Goal: Task Accomplishment & Management: Use online tool/utility

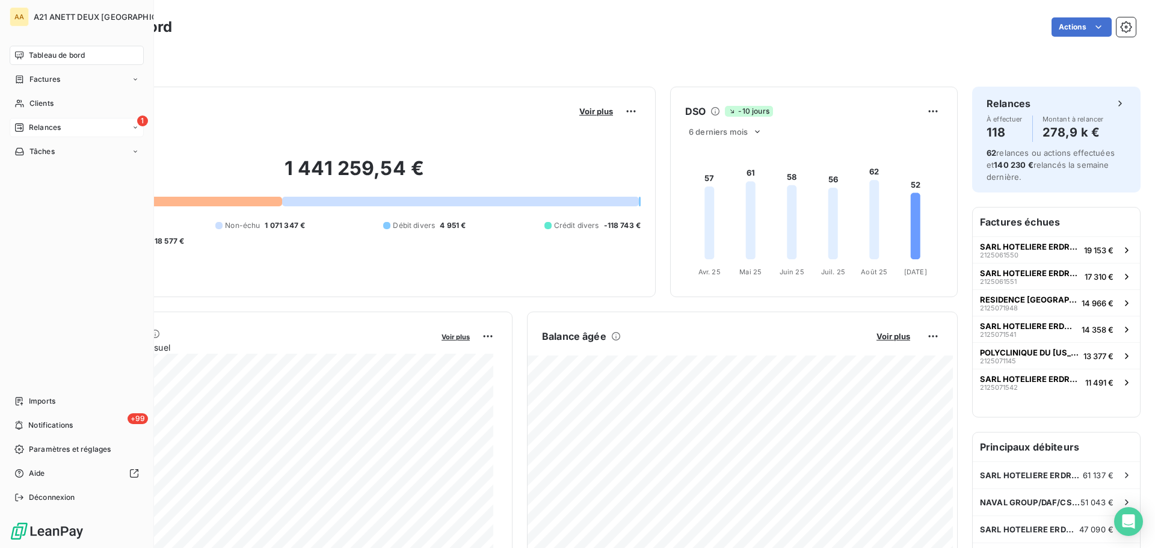
click at [45, 124] on span "Relances" at bounding box center [45, 127] width 32 height 11
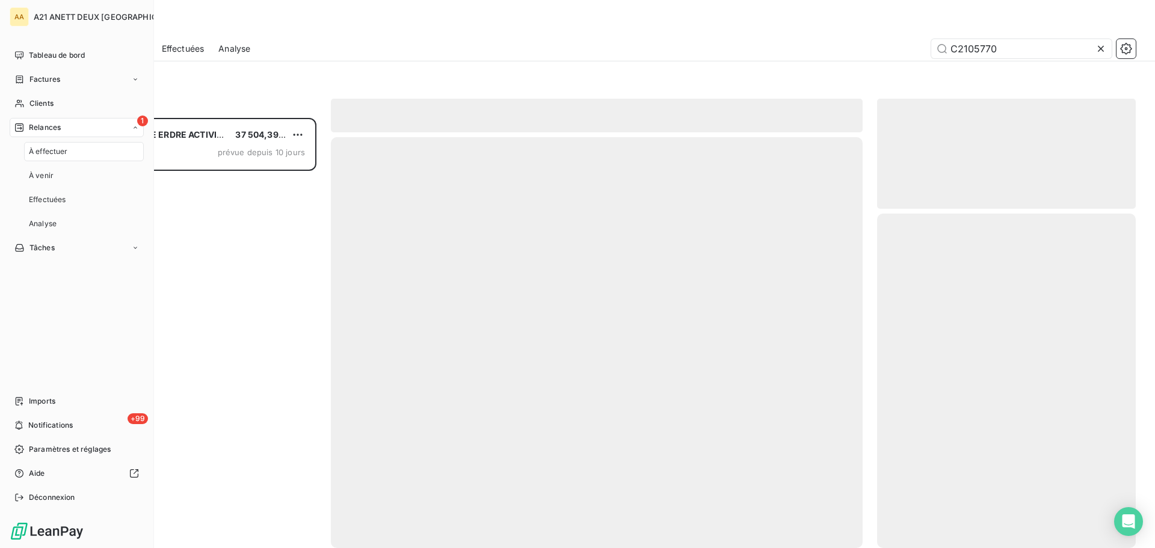
scroll to position [421, 250]
click at [43, 155] on span "À effectuer" at bounding box center [48, 151] width 39 height 11
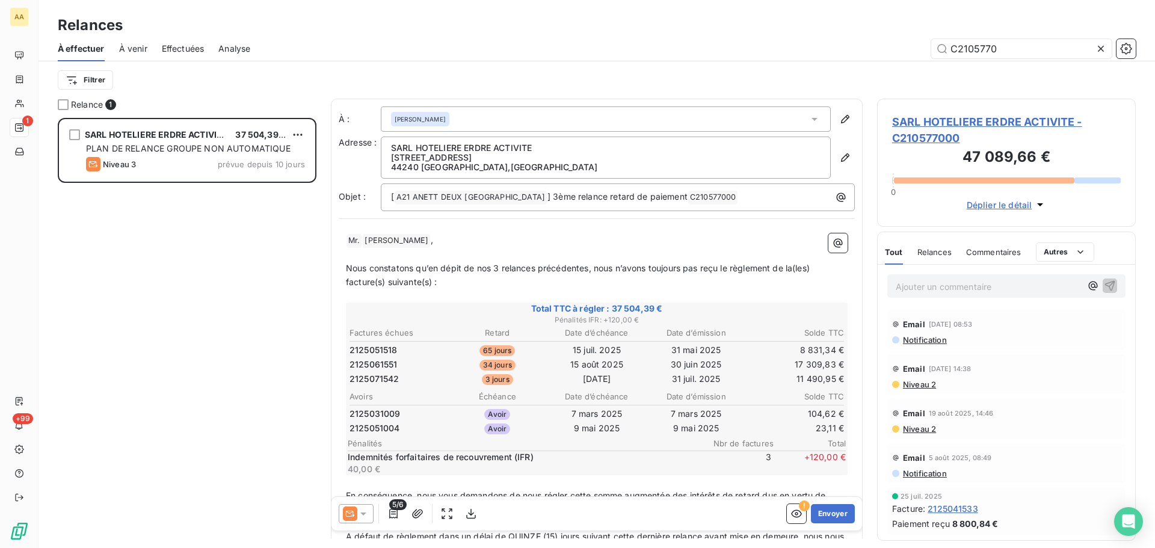
click at [1104, 49] on icon at bounding box center [1101, 49] width 12 height 12
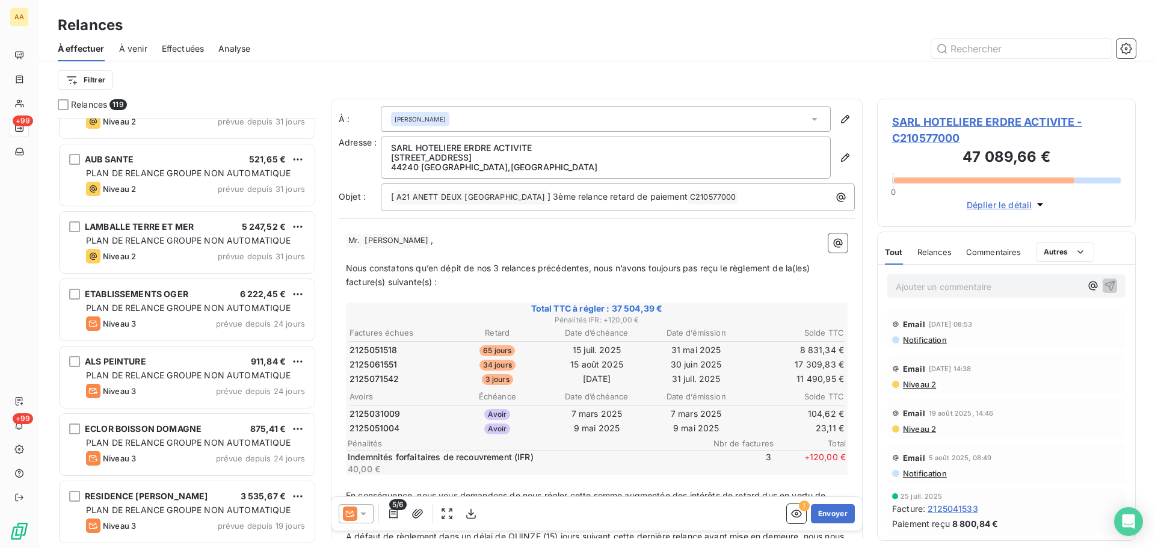
scroll to position [2166, 0]
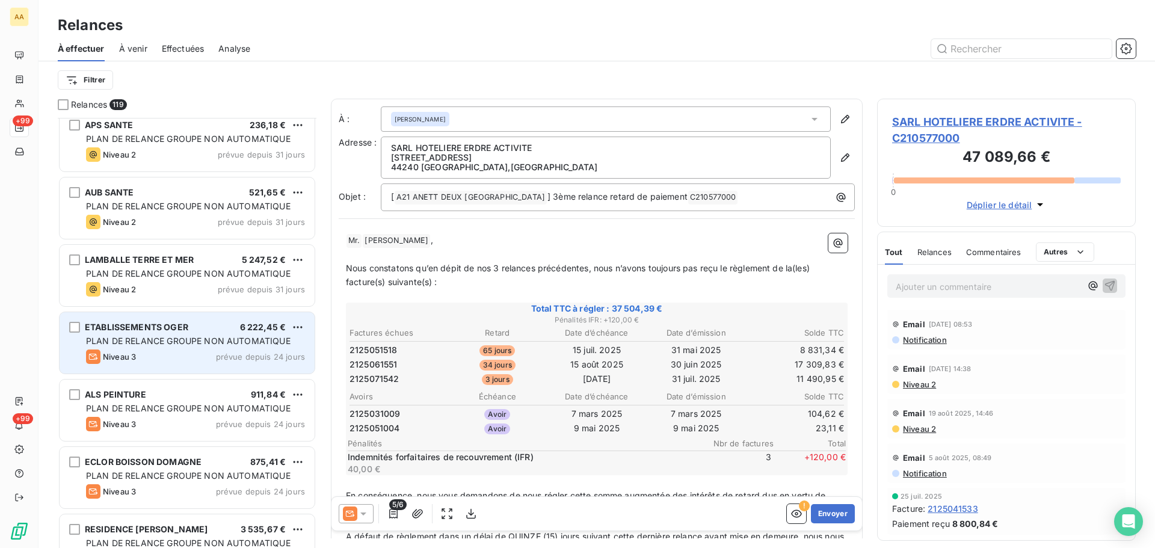
click at [145, 332] on div "ETABLISSEMENTS OGER" at bounding box center [136, 327] width 103 height 12
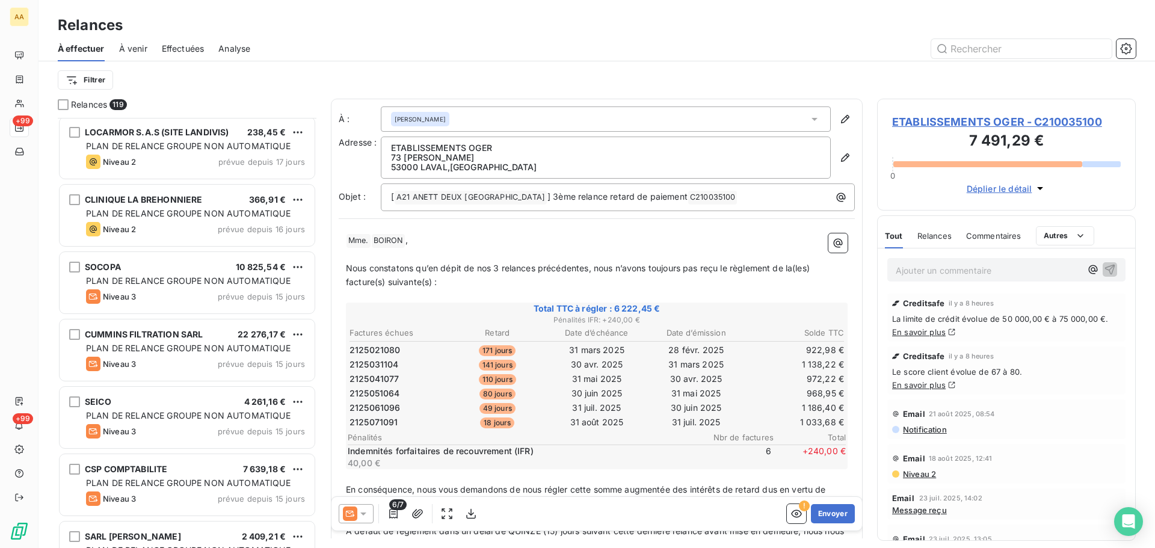
scroll to position [5293, 0]
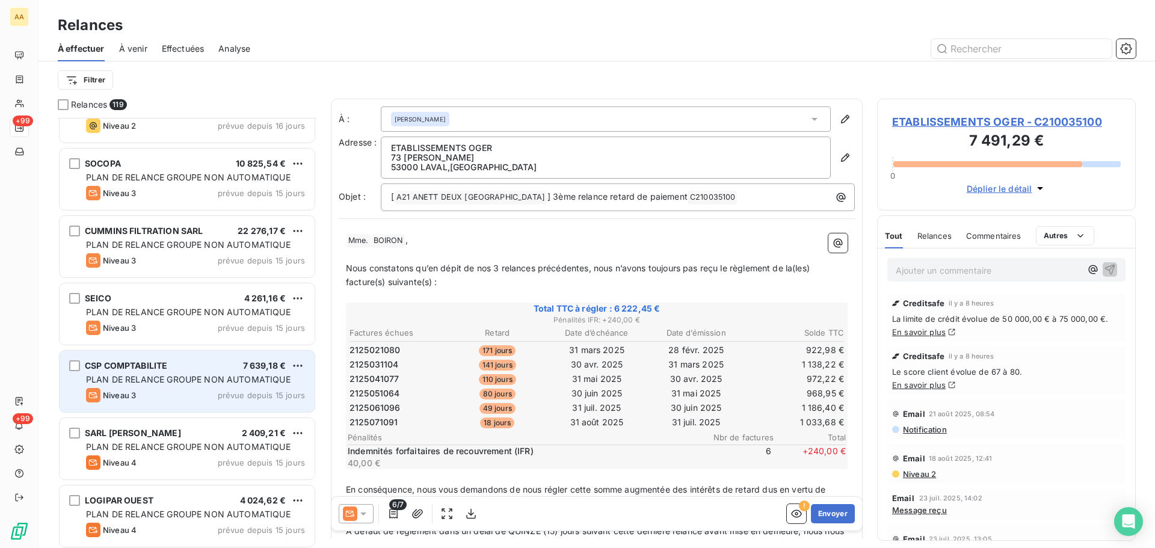
drag, startPoint x: 149, startPoint y: 376, endPoint x: 160, endPoint y: 361, distance: 18.5
click at [150, 376] on span "PLAN DE RELANCE GROUPE NON AUTOMATIQUE" at bounding box center [188, 379] width 204 height 10
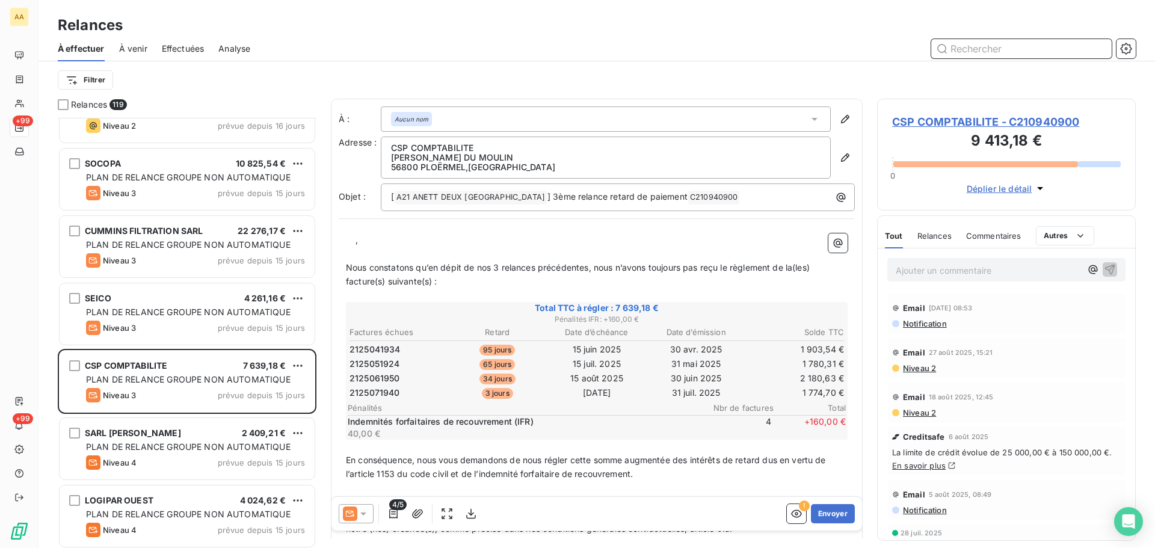
click at [1012, 52] on input "text" at bounding box center [1021, 48] width 180 height 19
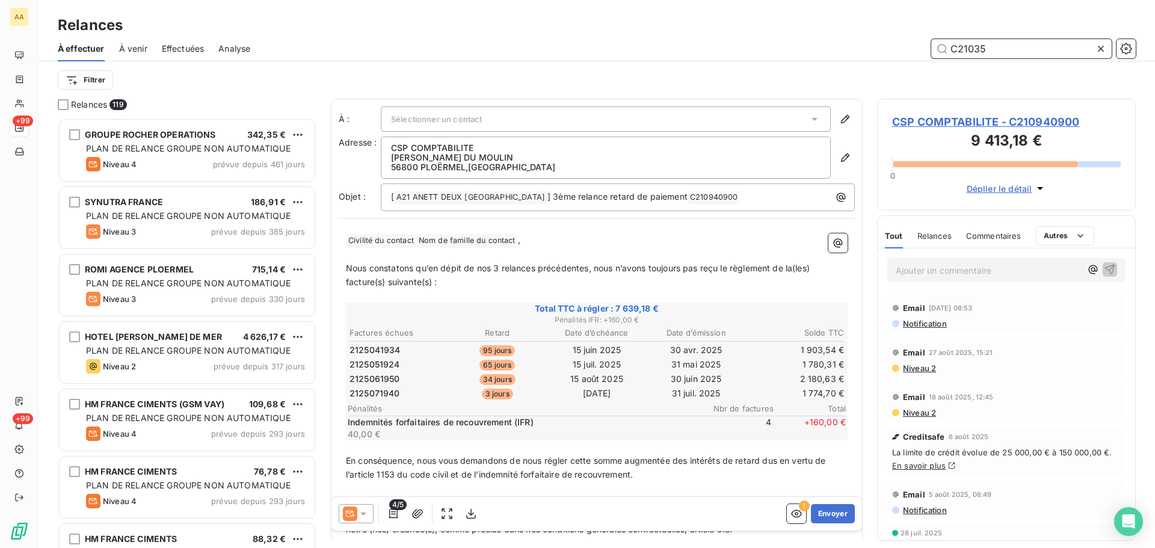
scroll to position [421, 250]
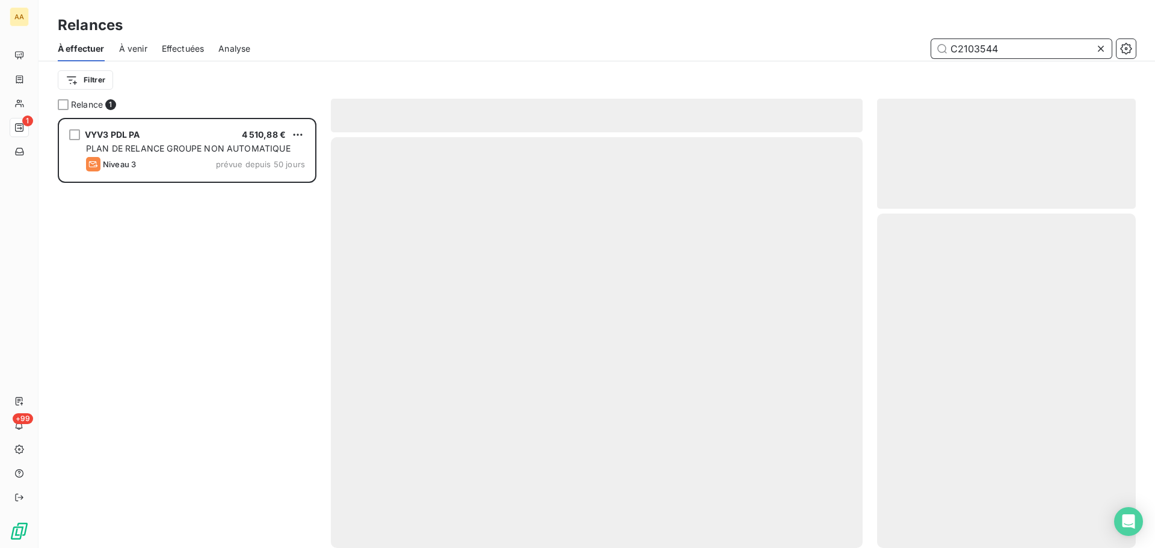
scroll to position [421, 250]
type input "C2103544"
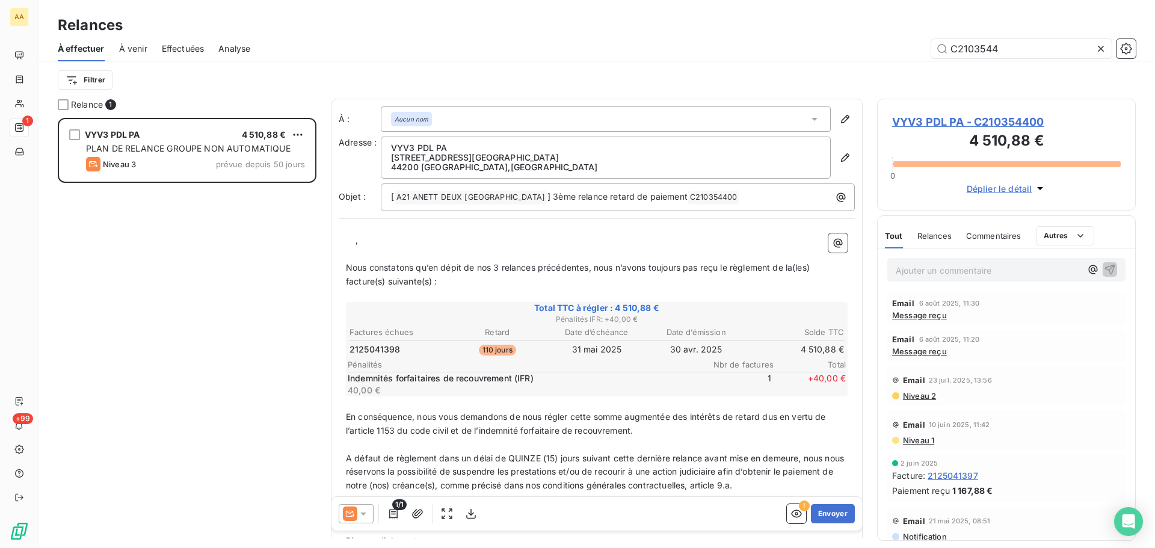
click at [929, 315] on span "Message reçu" at bounding box center [919, 315] width 55 height 10
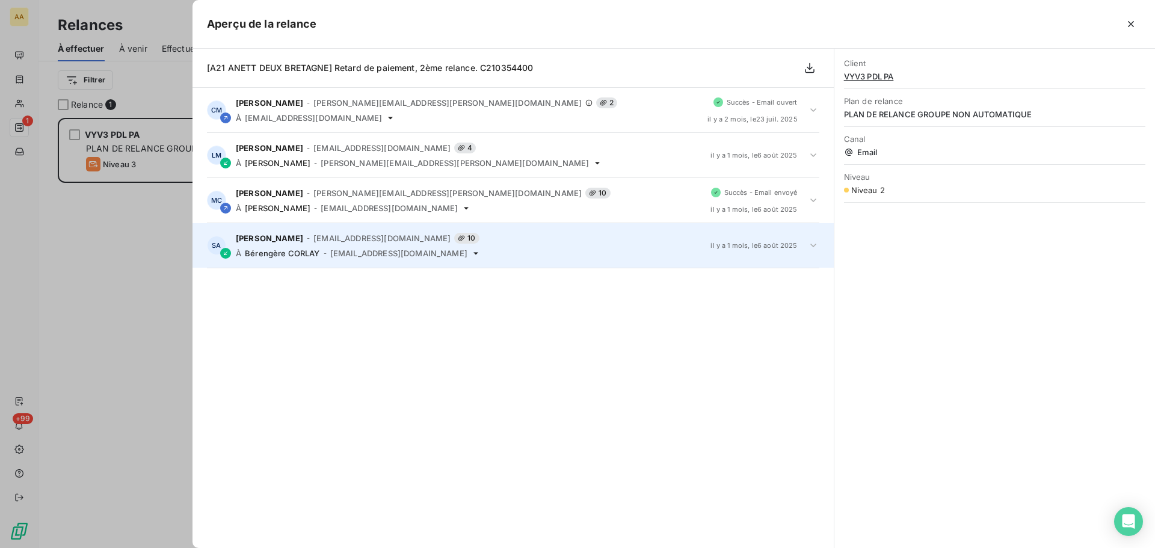
click at [262, 244] on div "[PERSON_NAME] - [EMAIL_ADDRESS][DOMAIN_NAME] 10 À Bérengère CORLAY - [EMAIL_ADD…" at bounding box center [468, 245] width 465 height 25
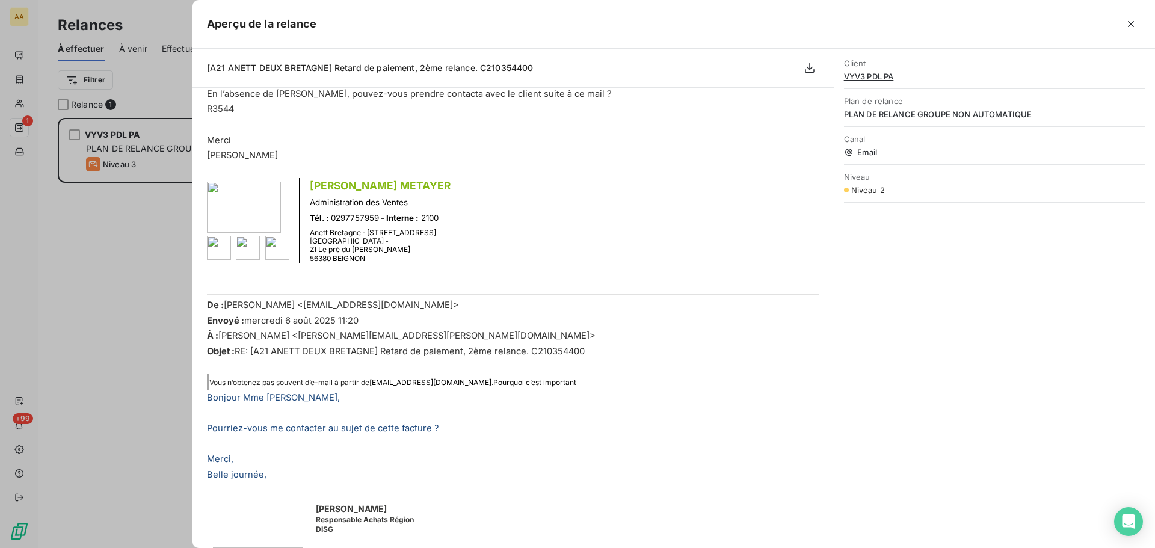
scroll to position [0, 0]
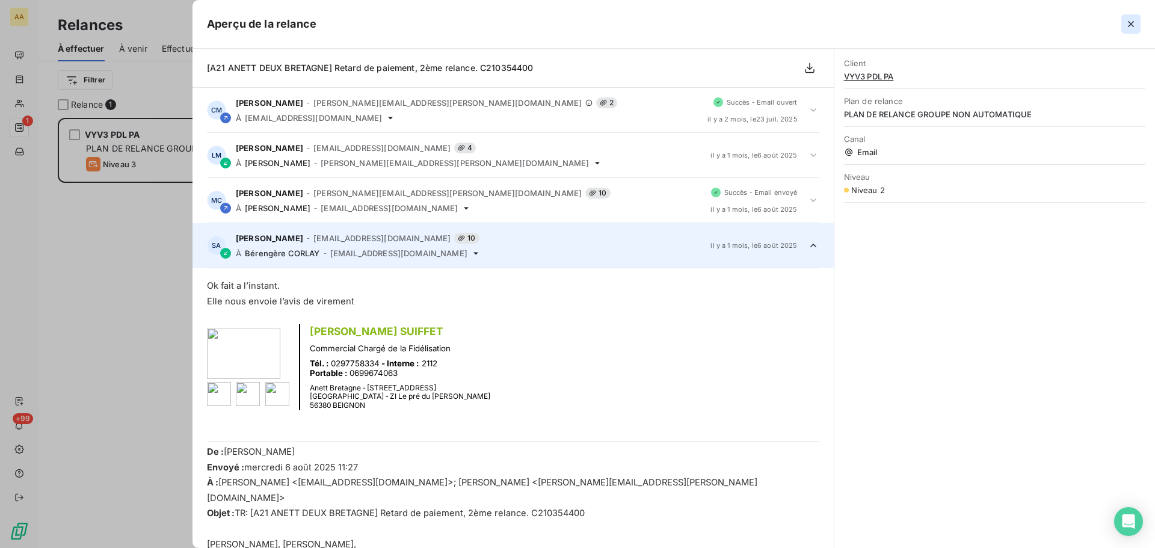
click at [1129, 24] on icon "button" at bounding box center [1131, 24] width 12 height 12
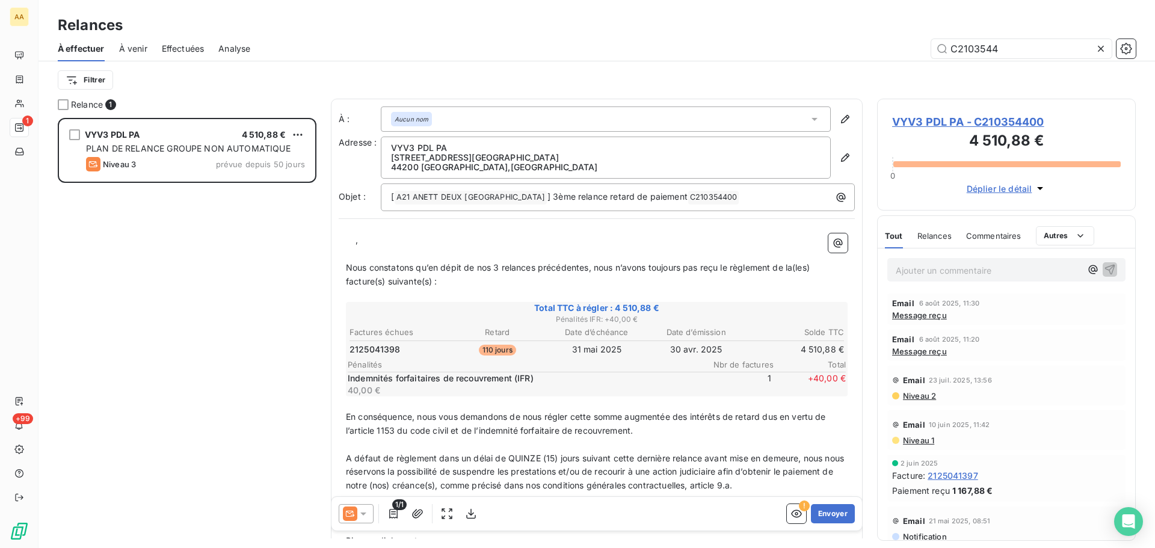
click at [361, 512] on icon at bounding box center [363, 514] width 12 height 12
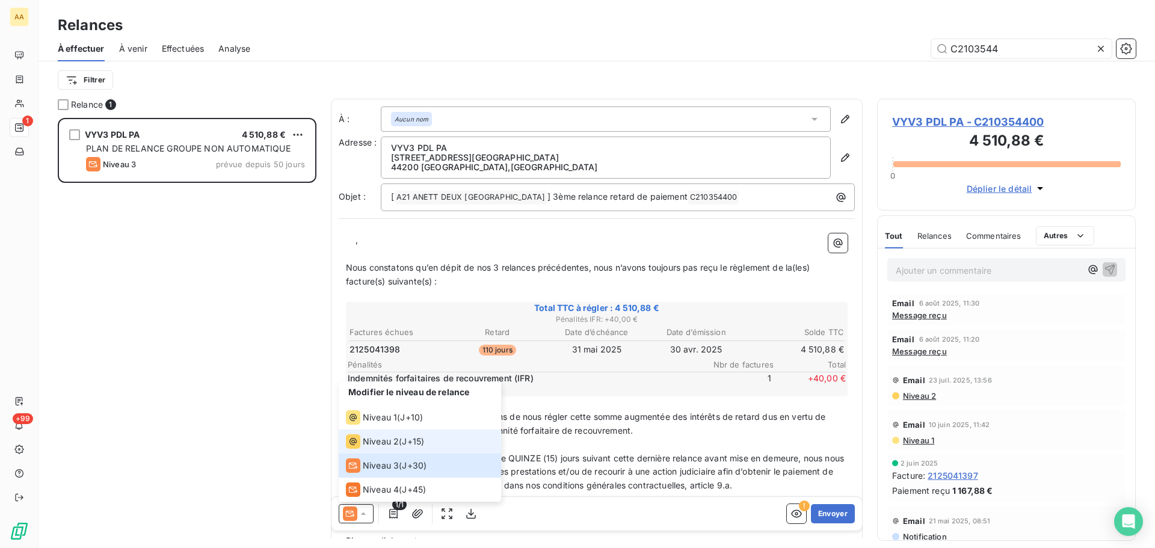
click at [369, 446] on span "Niveau 2" at bounding box center [381, 441] width 36 height 12
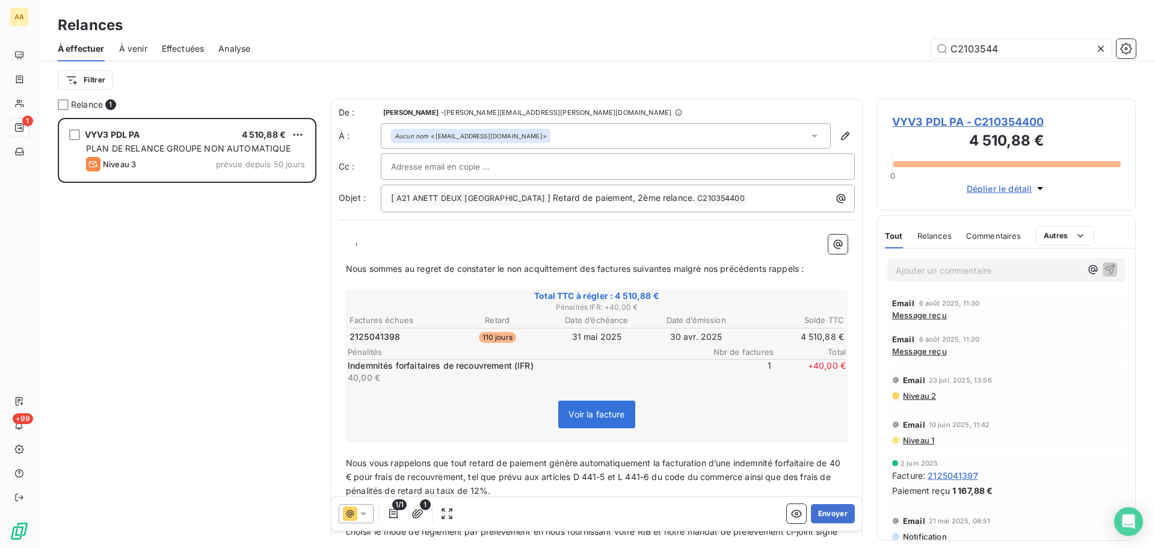
click at [350, 241] on p "﻿ ﻿ ﻿ ﻿ ," at bounding box center [597, 242] width 502 height 14
click at [814, 512] on button "Envoyer" at bounding box center [833, 513] width 44 height 19
